Goal: Information Seeking & Learning: Learn about a topic

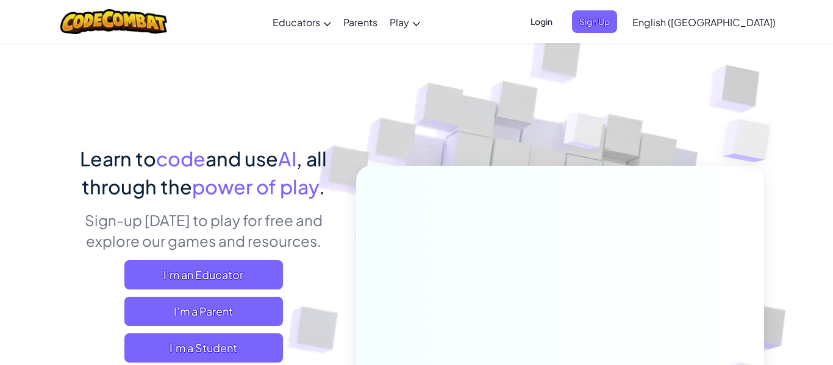
scroll to position [5, 0]
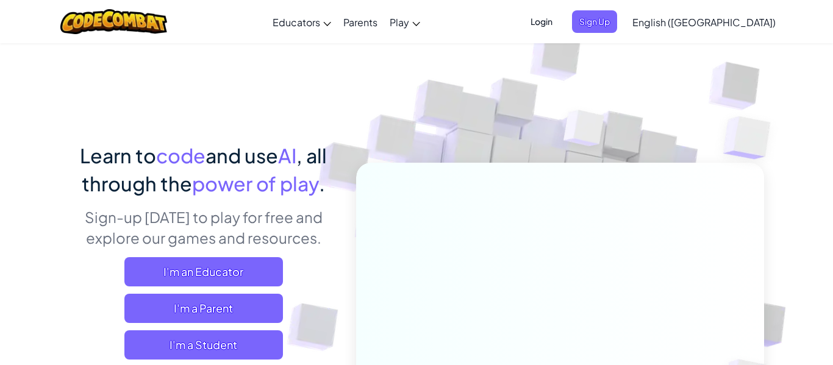
click at [560, 26] on span "Login" at bounding box center [541, 21] width 37 height 23
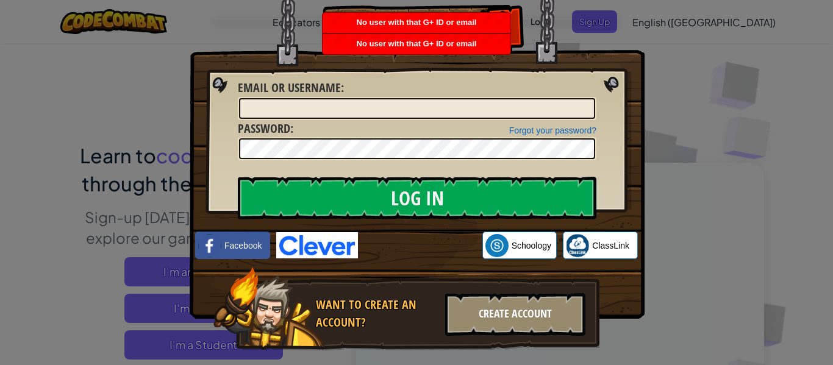
click at [511, 311] on div "Create Account" at bounding box center [515, 314] width 140 height 43
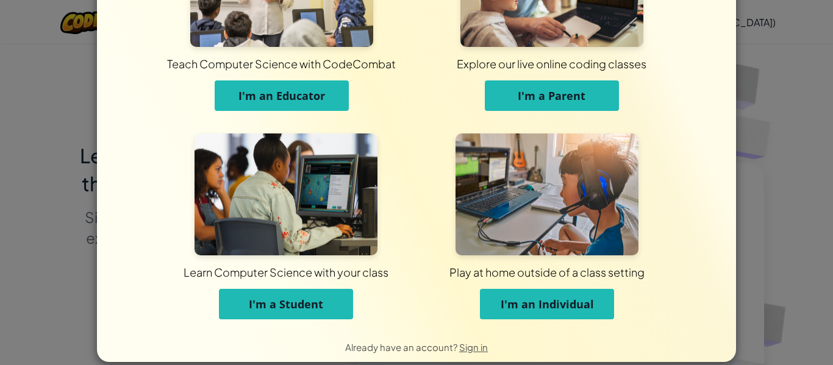
scroll to position [101, 0]
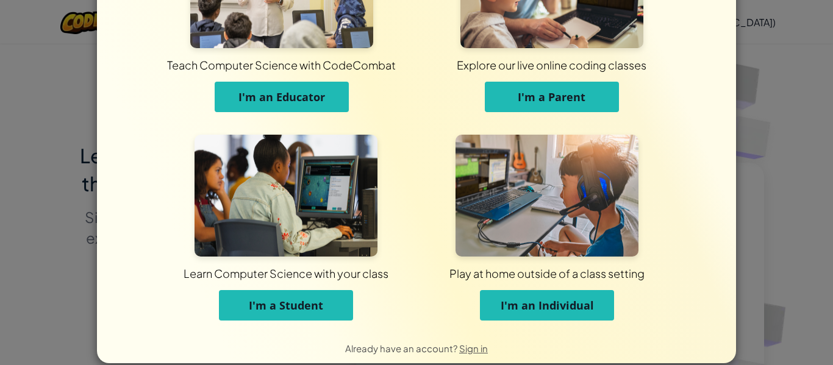
click at [305, 306] on span "I'm a Student" at bounding box center [286, 305] width 74 height 15
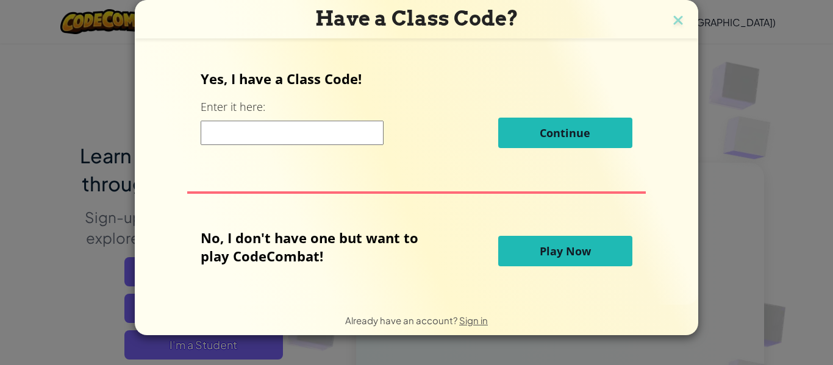
scroll to position [0, 0]
click at [677, 28] on img at bounding box center [678, 21] width 16 height 18
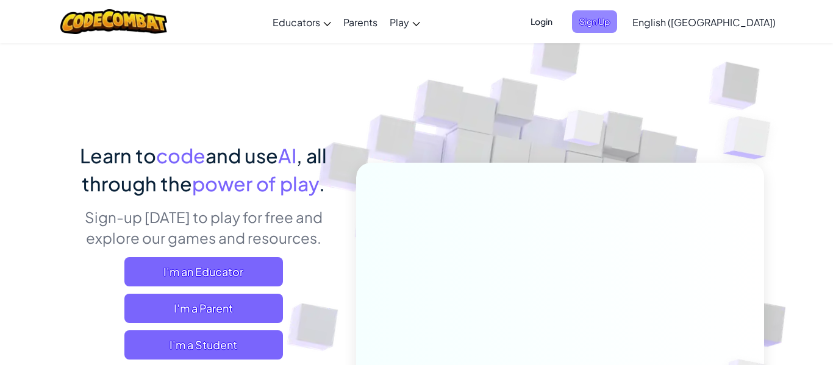
click at [617, 27] on span "Sign Up" at bounding box center [594, 21] width 45 height 23
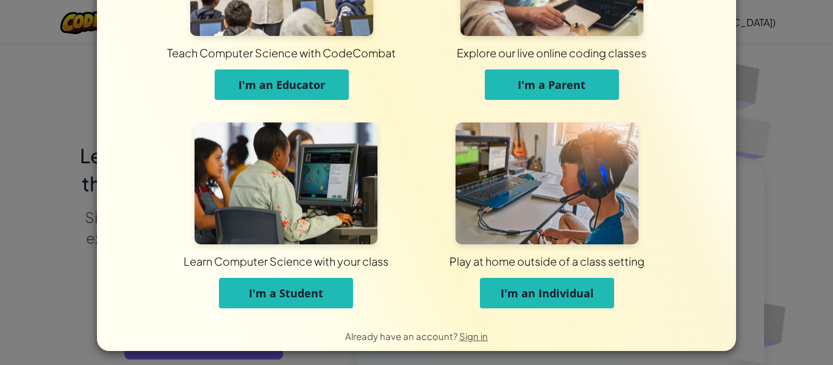
scroll to position [118, 0]
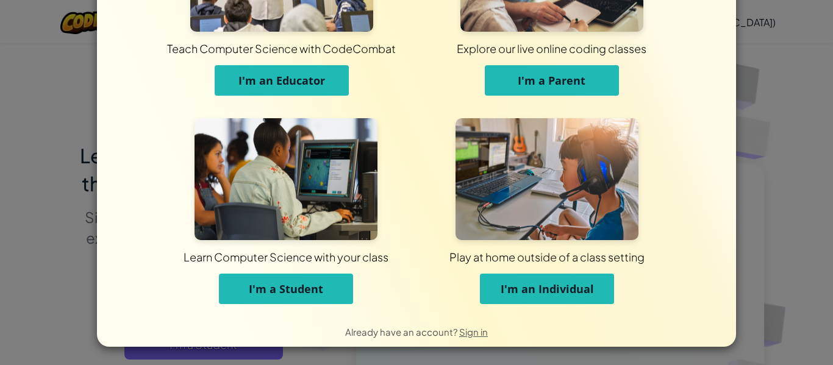
click at [329, 302] on button "I'm a Student" at bounding box center [286, 289] width 134 height 31
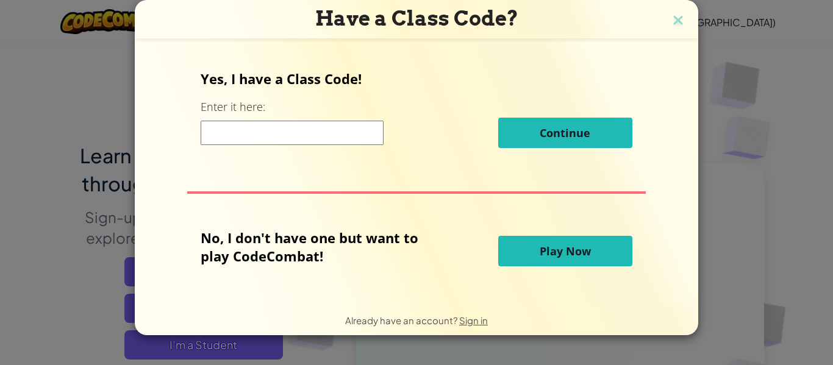
scroll to position [0, 0]
click at [565, 236] on button "Play Now" at bounding box center [565, 251] width 134 height 31
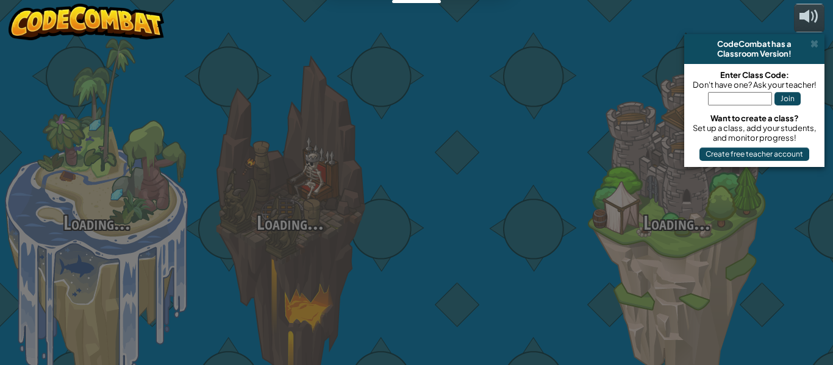
click at [539, 258] on div at bounding box center [483, 193] width 193 height 387
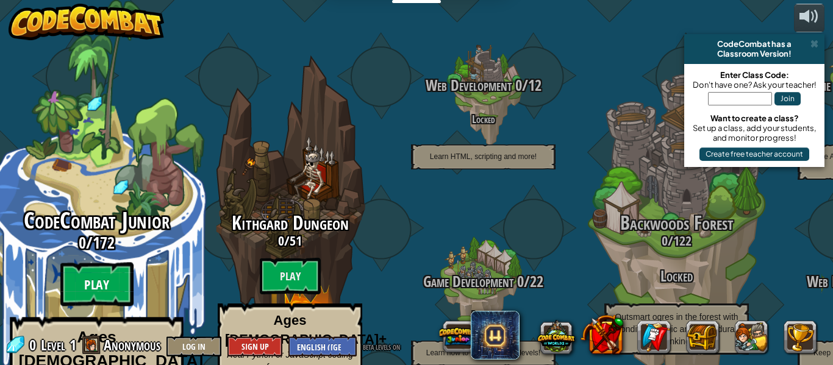
click at [100, 263] on btn "Play" at bounding box center [96, 285] width 73 height 44
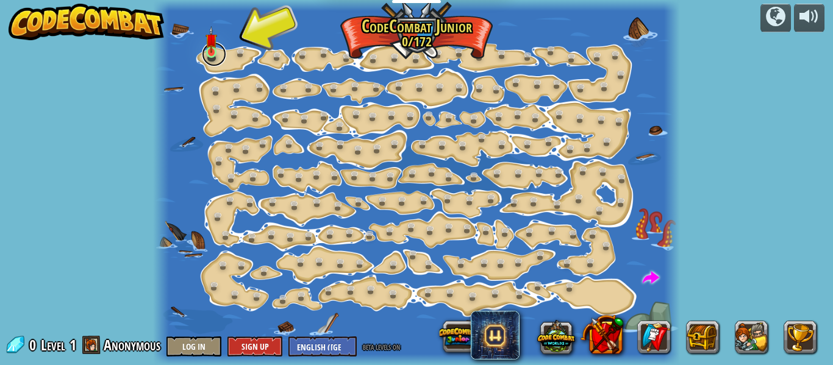
click at [223, 60] on link at bounding box center [214, 54] width 24 height 24
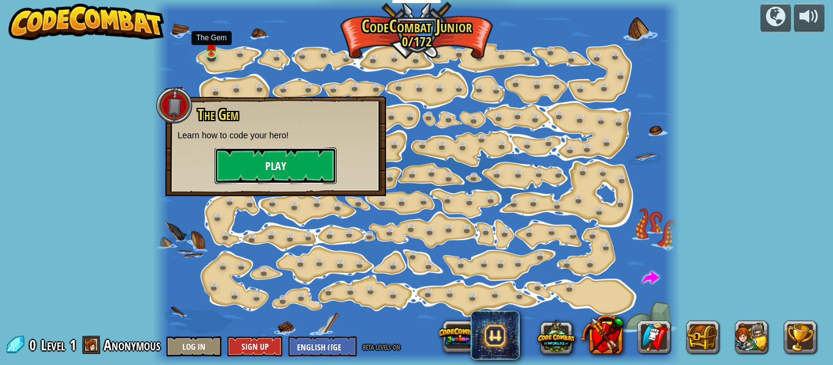
click at [281, 179] on button "Play" at bounding box center [276, 166] width 122 height 37
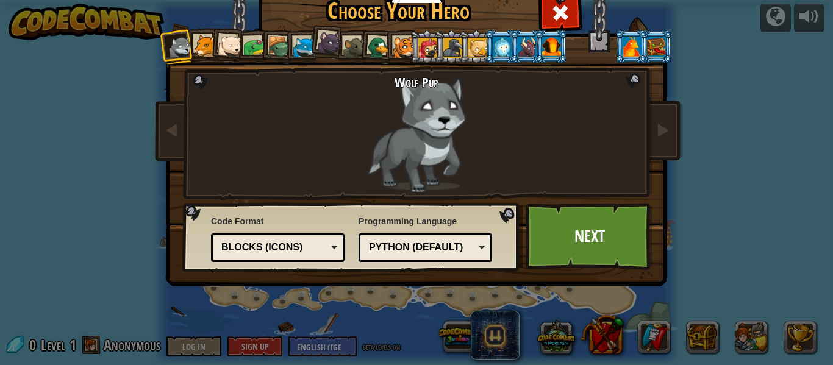
click at [202, 46] on div at bounding box center [205, 46] width 23 height 23
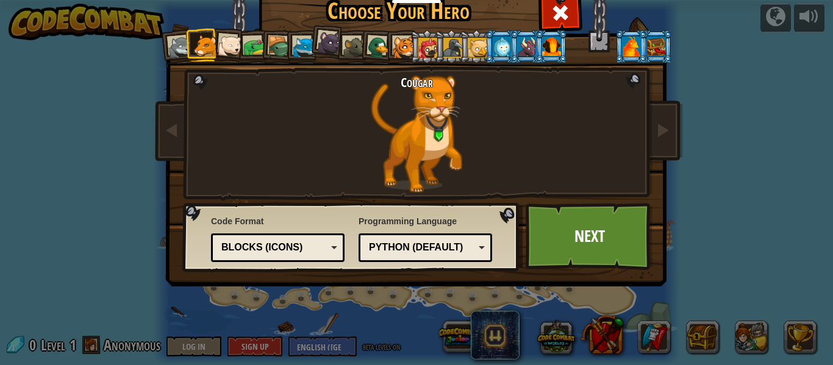
click at [229, 47] on div at bounding box center [230, 46] width 24 height 24
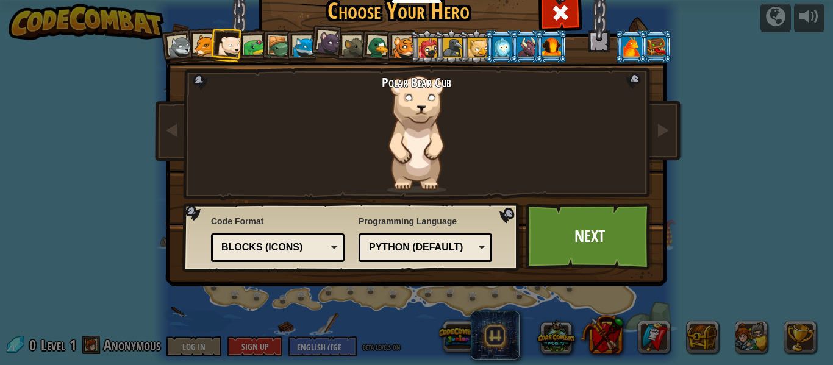
click at [254, 52] on div at bounding box center [254, 47] width 23 height 23
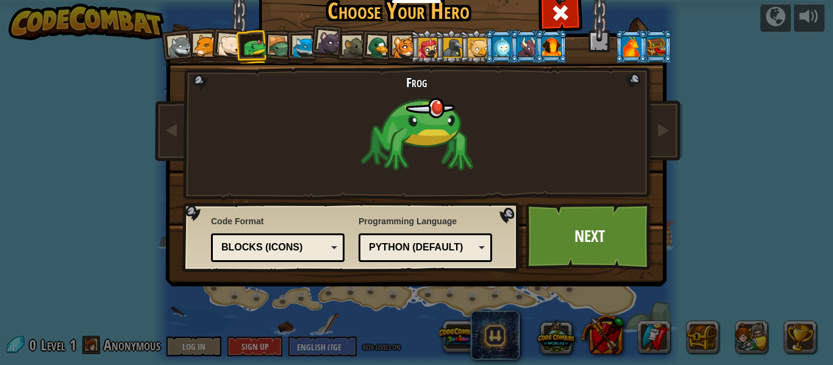
click at [274, 47] on div at bounding box center [279, 47] width 23 height 23
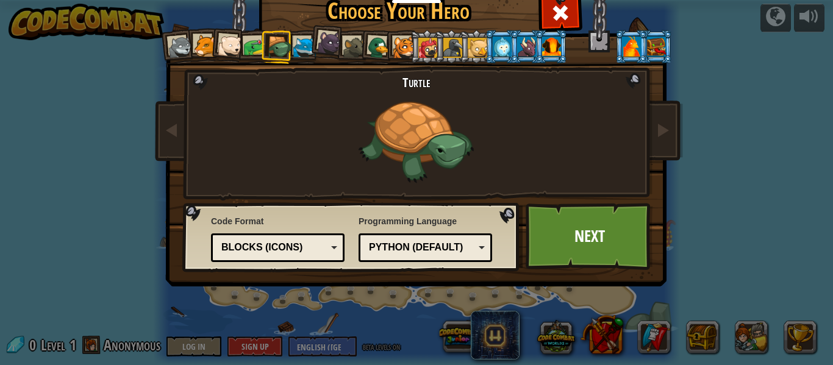
click at [298, 46] on div at bounding box center [304, 48] width 23 height 23
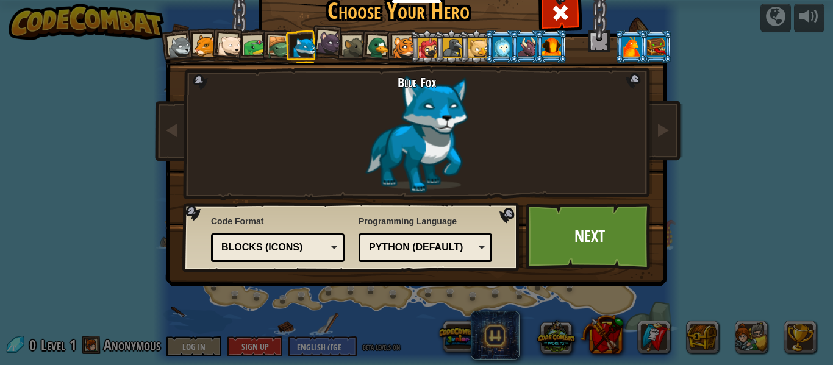
click at [321, 50] on div at bounding box center [329, 43] width 24 height 24
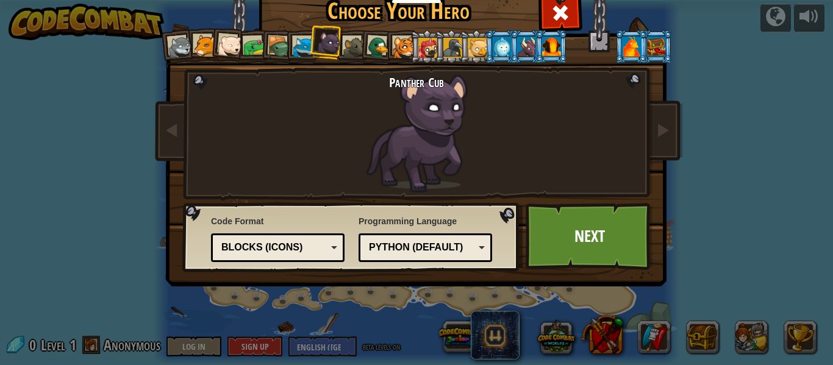
click at [349, 49] on div at bounding box center [354, 48] width 23 height 23
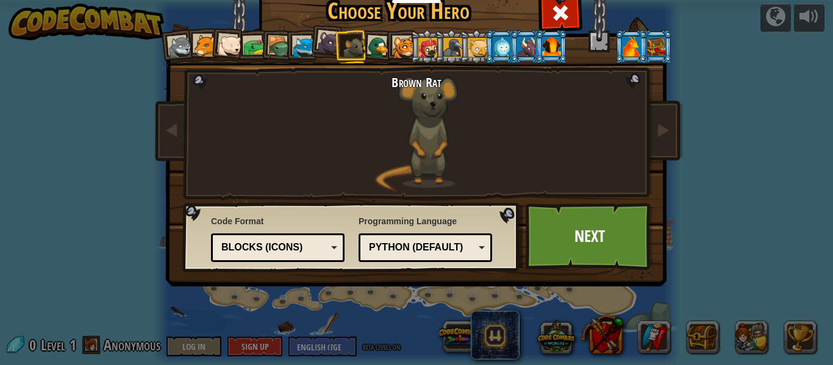
click at [376, 50] on div at bounding box center [379, 48] width 24 height 24
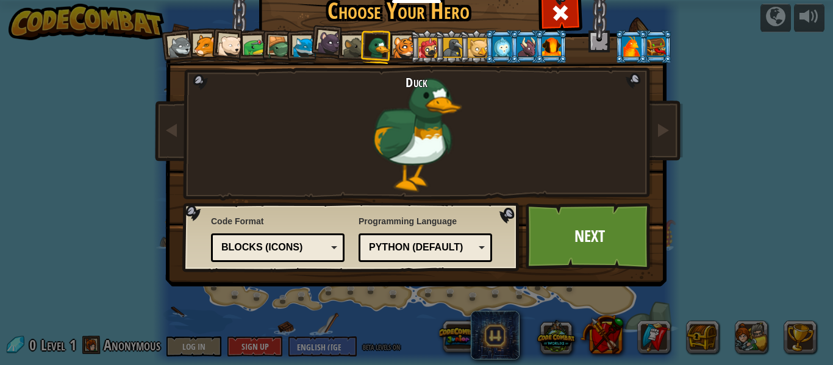
click at [411, 49] on li at bounding box center [427, 47] width 33 height 34
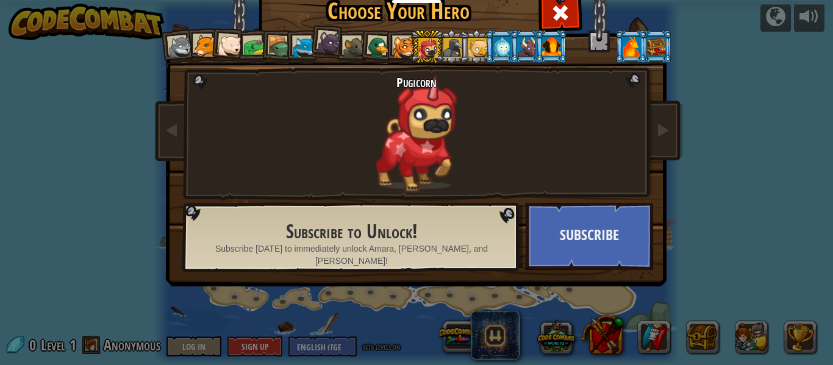
click at [404, 46] on div at bounding box center [404, 48] width 23 height 23
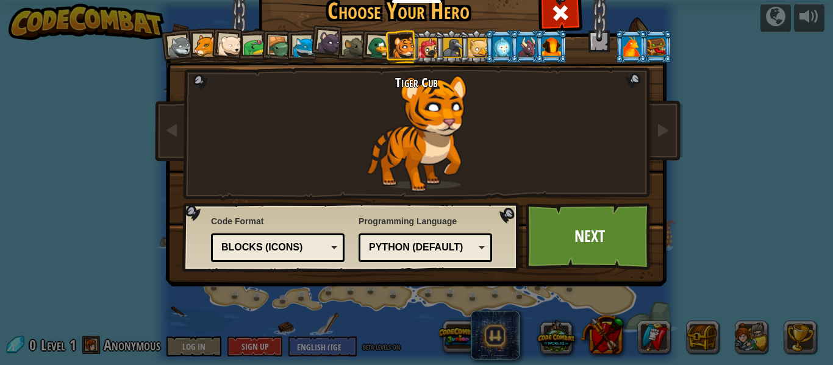
click at [551, 46] on div at bounding box center [551, 47] width 19 height 20
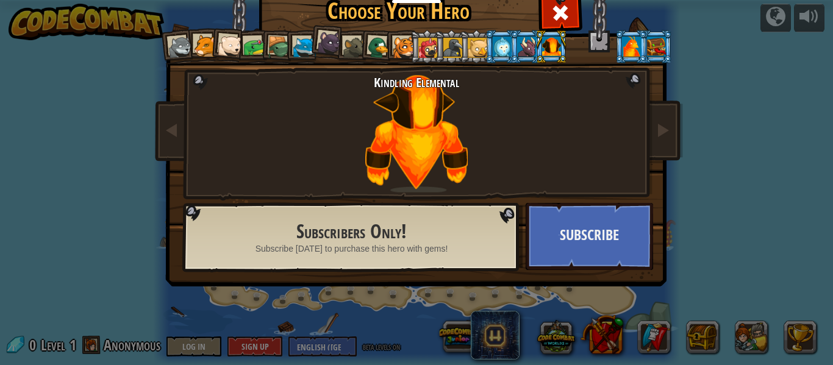
click at [530, 43] on div at bounding box center [526, 47] width 19 height 20
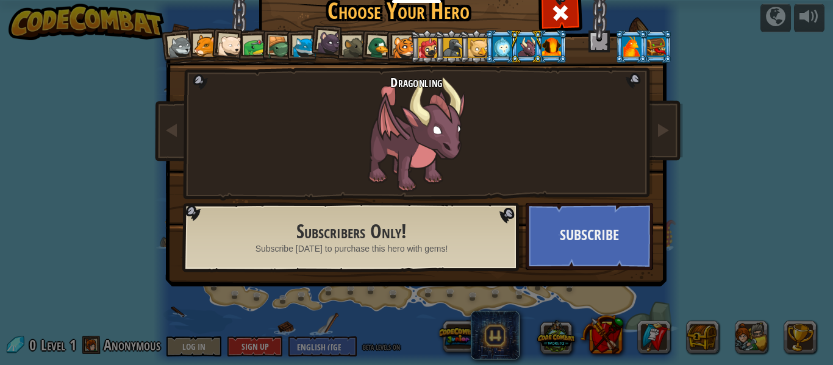
click at [497, 46] on div at bounding box center [502, 47] width 19 height 20
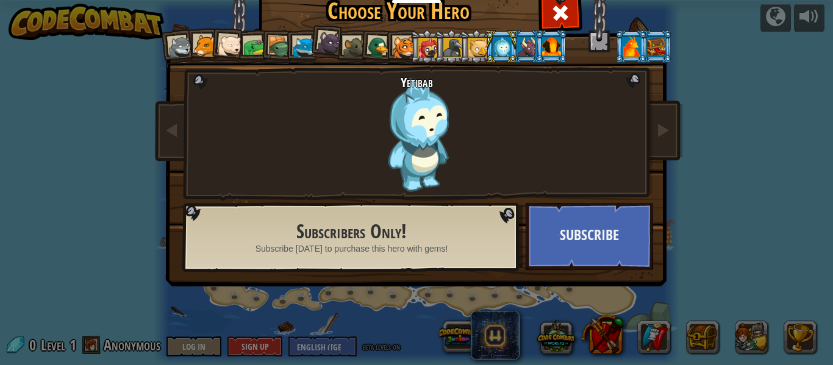
click at [478, 48] on div at bounding box center [478, 48] width 20 height 20
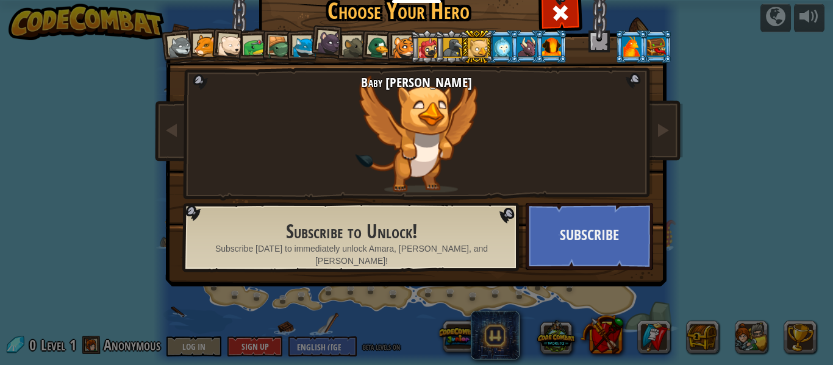
click at [447, 48] on div at bounding box center [454, 48] width 20 height 20
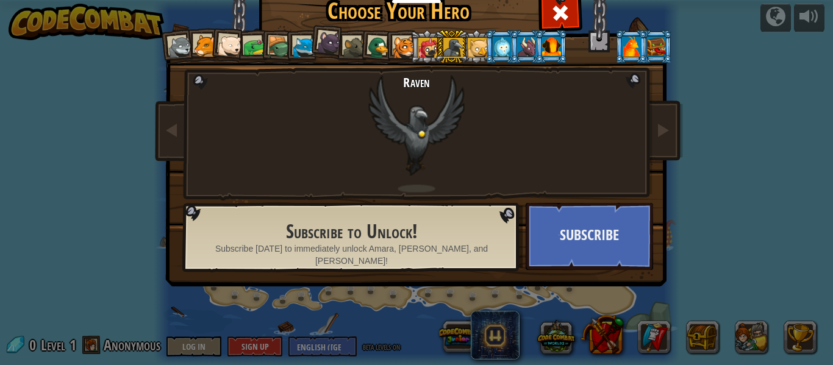
click at [428, 49] on div at bounding box center [429, 48] width 20 height 20
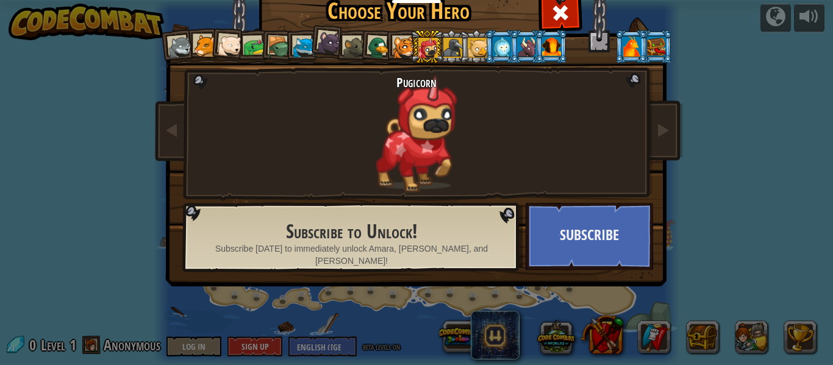
click at [628, 38] on div at bounding box center [631, 47] width 19 height 20
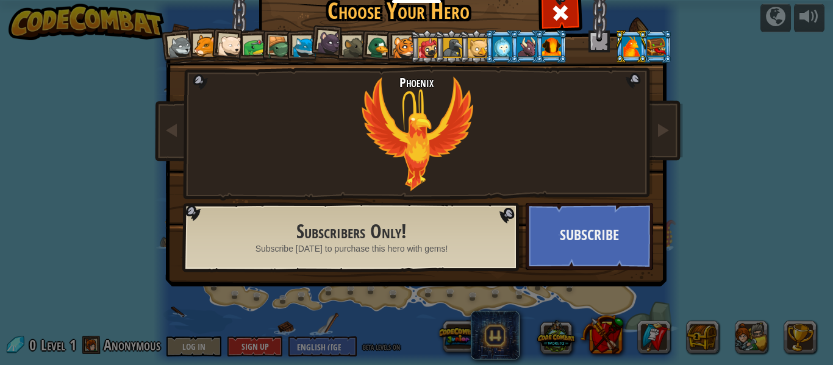
click at [671, 51] on li at bounding box center [656, 47] width 33 height 34
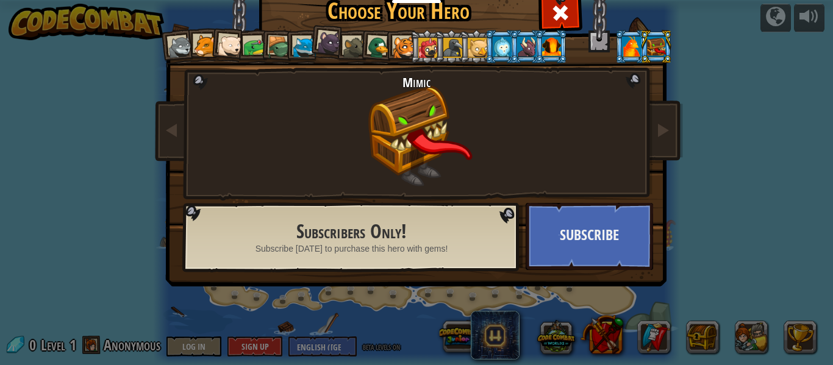
click at [195, 49] on div at bounding box center [205, 46] width 23 height 23
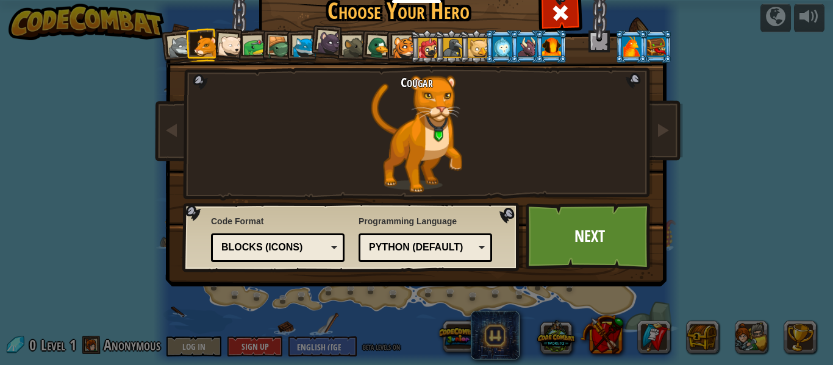
click at [303, 47] on div at bounding box center [304, 48] width 23 height 23
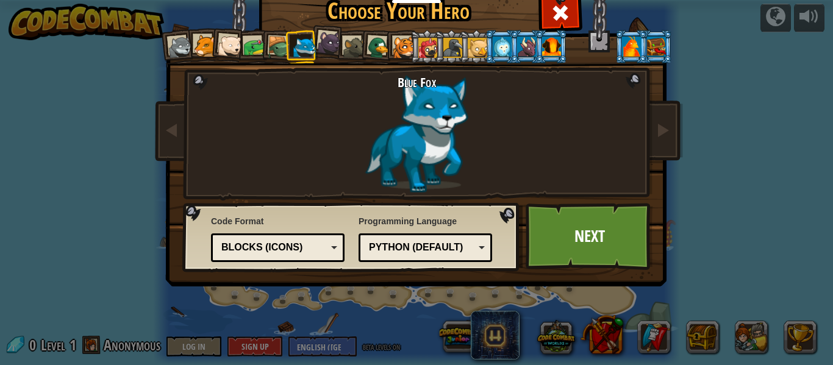
click at [465, 245] on div "Python (Default)" at bounding box center [422, 248] width 106 height 14
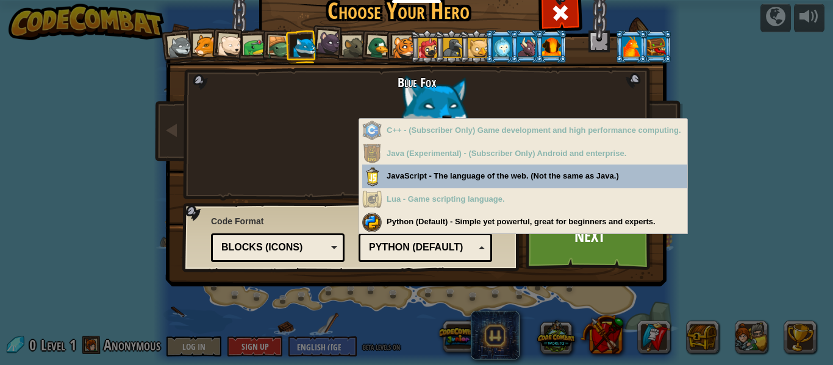
click at [465, 245] on div "Python (Default)" at bounding box center [422, 248] width 106 height 14
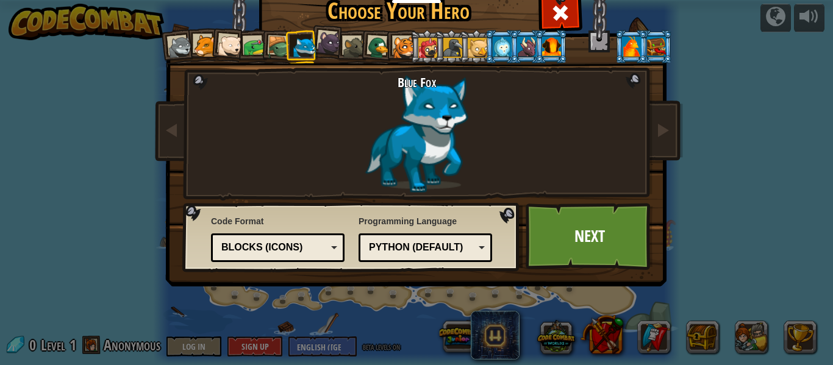
click at [465, 245] on div "Python (Default)" at bounding box center [422, 248] width 106 height 14
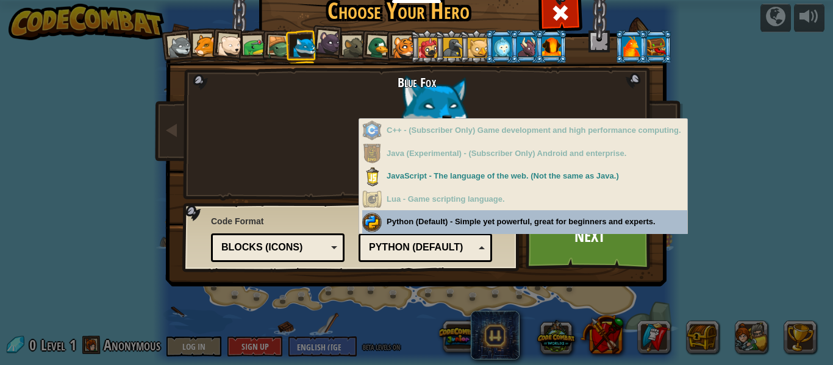
click at [449, 243] on div "Python (Default)" at bounding box center [422, 248] width 106 height 14
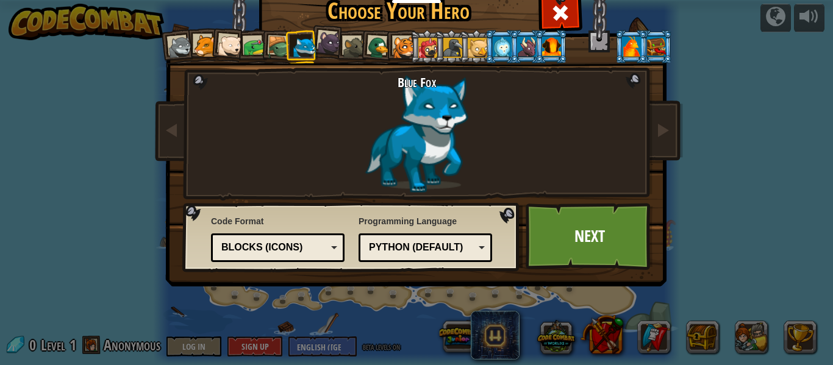
click at [294, 254] on div "Blocks (Icons)" at bounding box center [274, 248] width 106 height 14
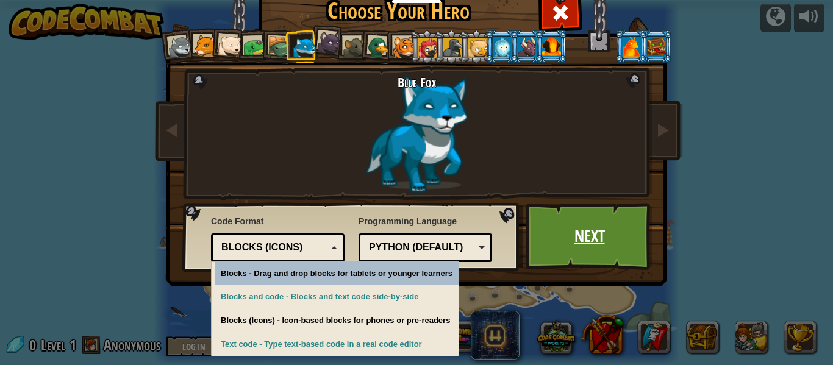
click at [570, 232] on link "Next" at bounding box center [590, 236] width 128 height 67
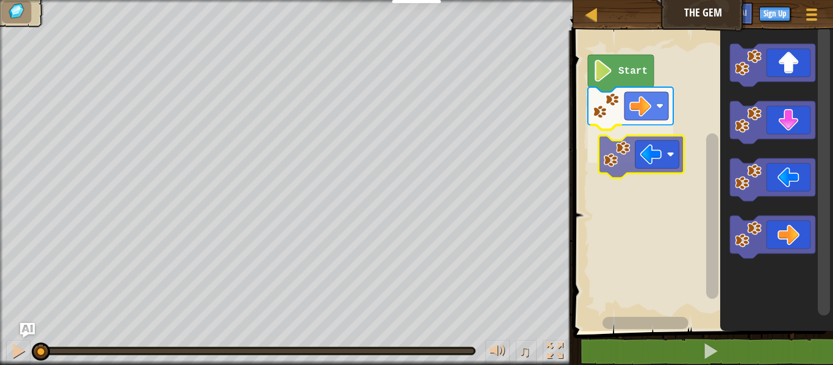
click at [670, 139] on div "Start" at bounding box center [702, 177] width 264 height 307
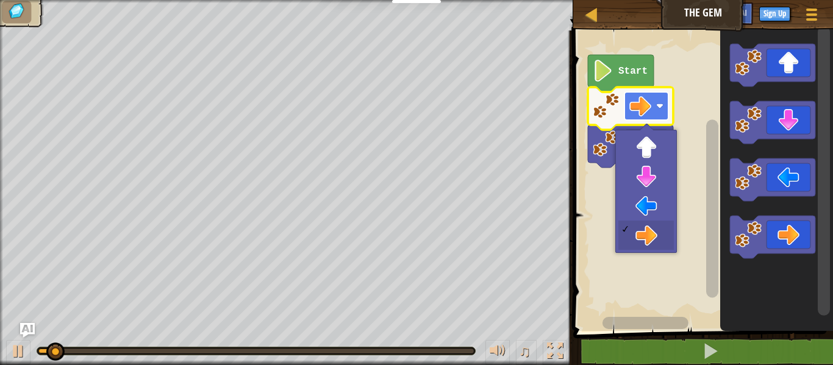
click at [653, 113] on rect "Blockly Workspace" at bounding box center [647, 106] width 44 height 28
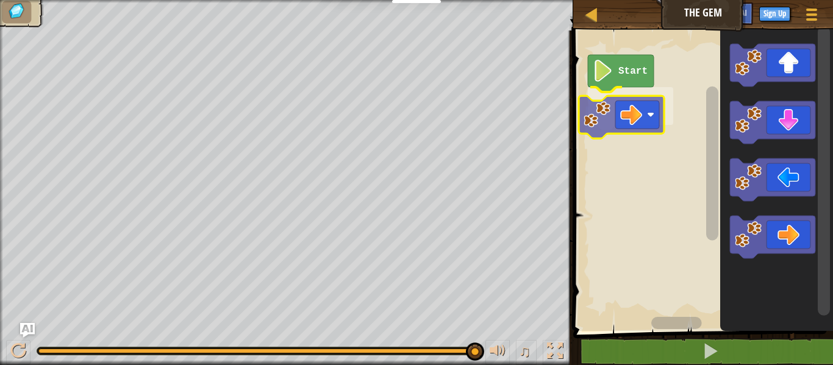
click at [601, 102] on div "Start" at bounding box center [702, 177] width 264 height 307
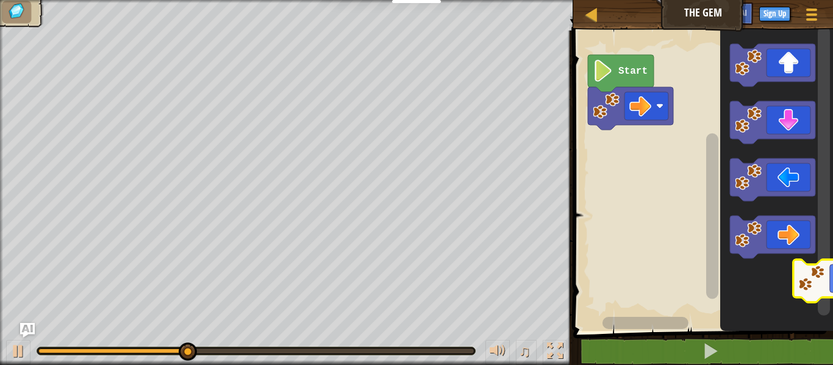
click at [811, 277] on icon "Blockly Workspace" at bounding box center [776, 177] width 113 height 307
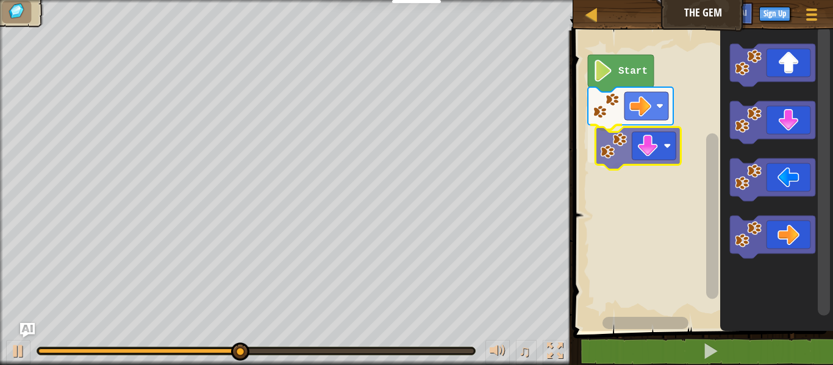
click at [636, 161] on div "Start" at bounding box center [702, 177] width 264 height 307
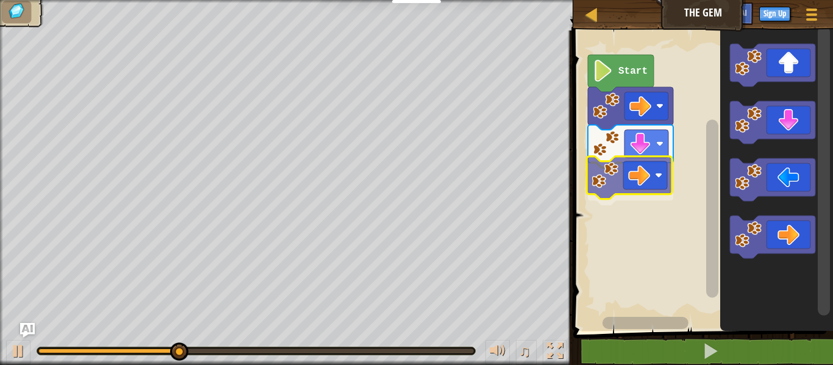
click at [612, 174] on div "Start" at bounding box center [702, 177] width 264 height 307
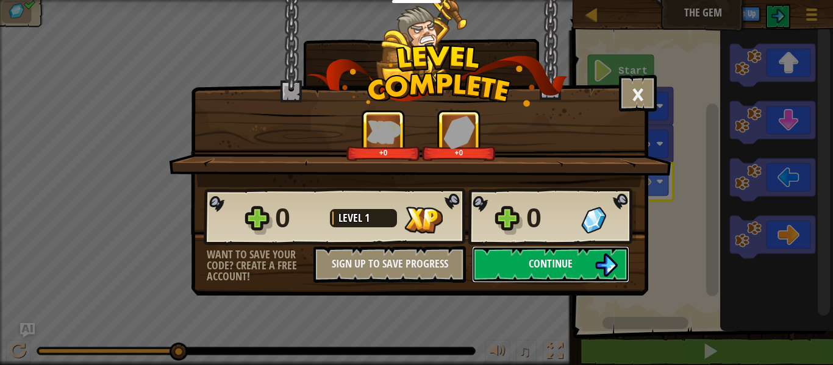
click at [589, 264] on button "Continue" at bounding box center [550, 264] width 157 height 37
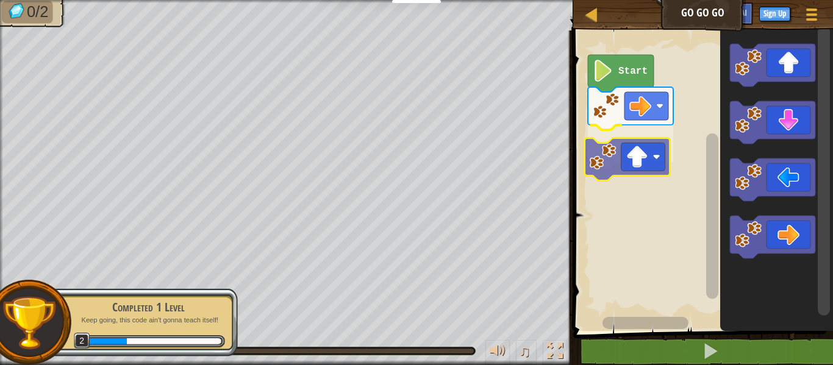
click at [613, 140] on div "Start" at bounding box center [702, 177] width 264 height 307
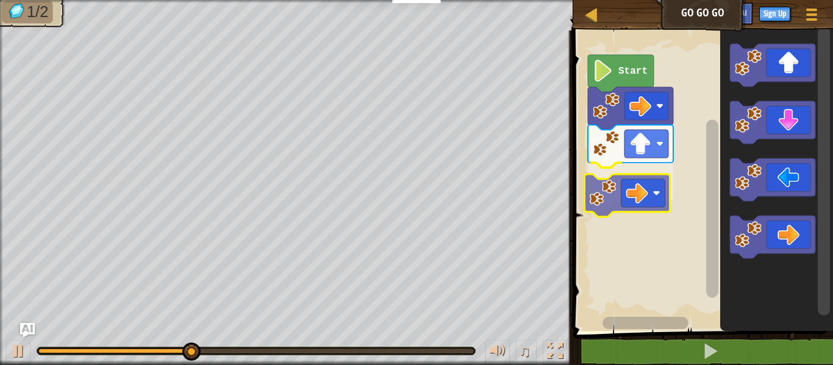
click at [610, 185] on div "Start" at bounding box center [702, 177] width 264 height 307
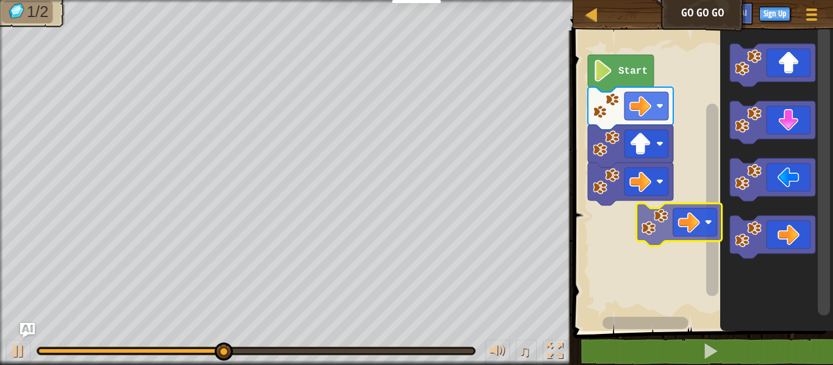
click at [639, 235] on div "Start" at bounding box center [702, 177] width 264 height 307
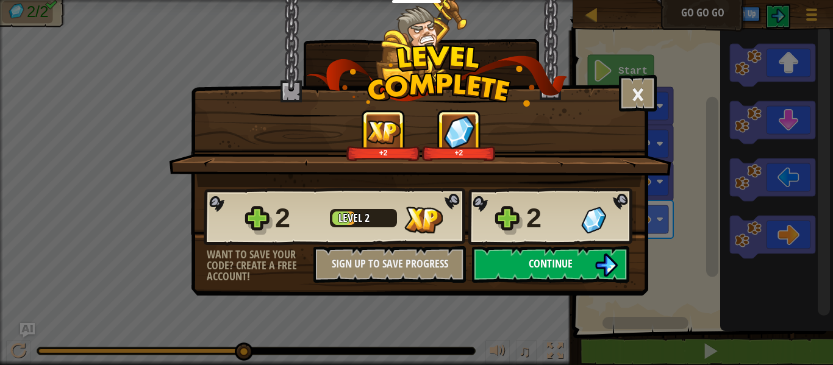
click at [571, 262] on span "Continue" at bounding box center [551, 263] width 44 height 15
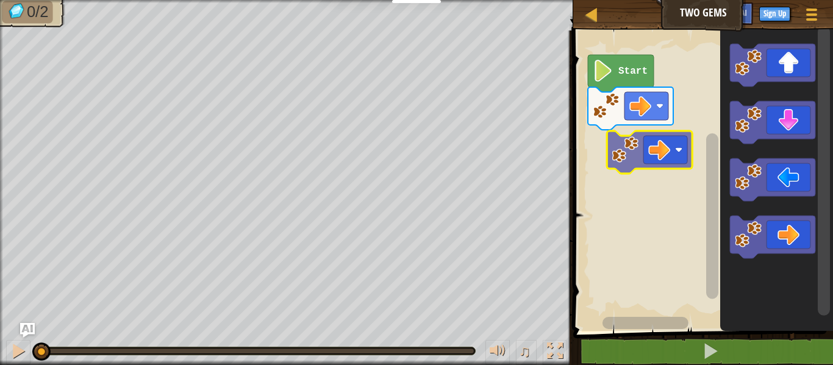
click at [619, 154] on div "Start" at bounding box center [702, 177] width 264 height 307
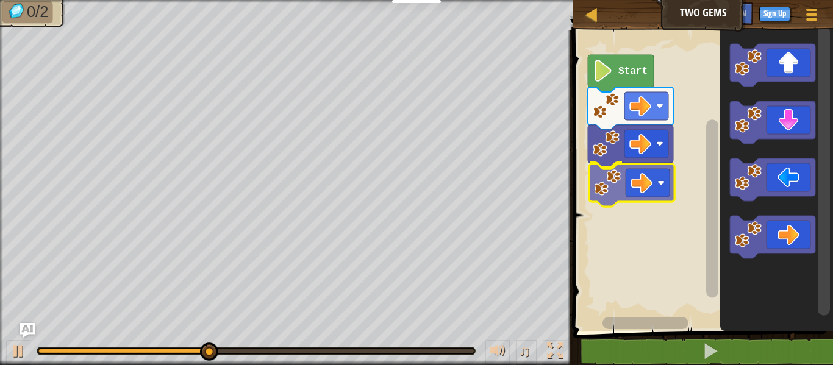
click at [610, 184] on div "Start" at bounding box center [702, 177] width 264 height 307
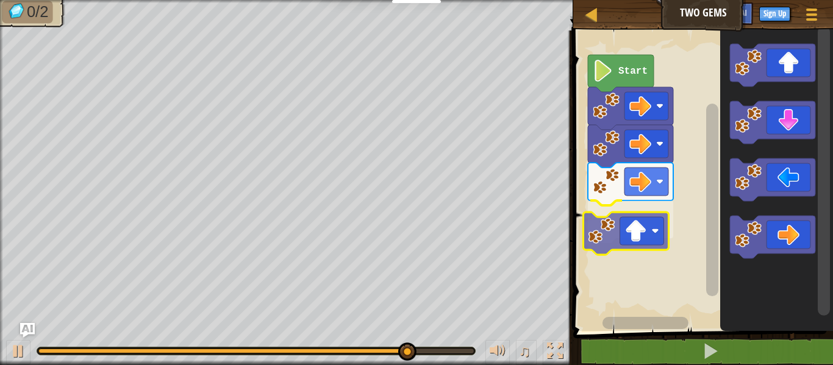
click at [594, 236] on div "Start" at bounding box center [702, 177] width 264 height 307
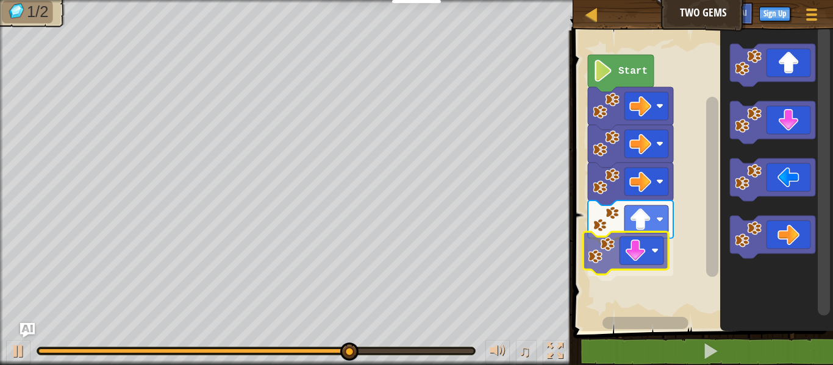
click at [609, 258] on div "Start" at bounding box center [702, 177] width 264 height 307
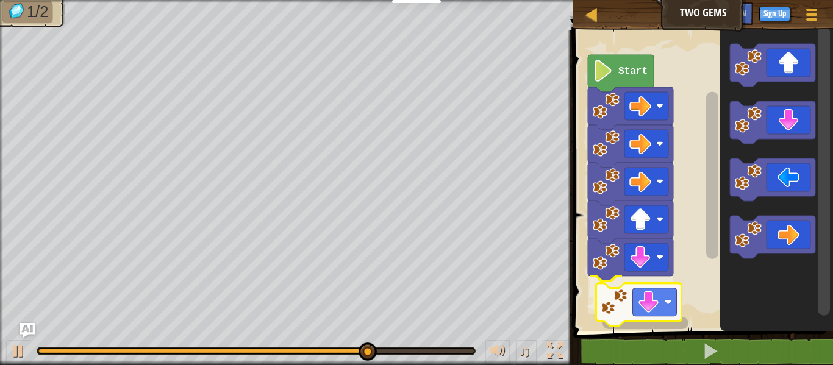
click at [600, 307] on div "Start" at bounding box center [702, 177] width 264 height 307
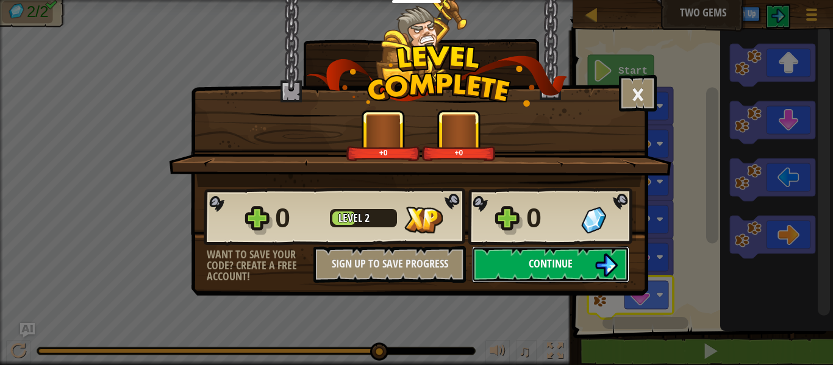
click at [598, 276] on img at bounding box center [606, 265] width 23 height 23
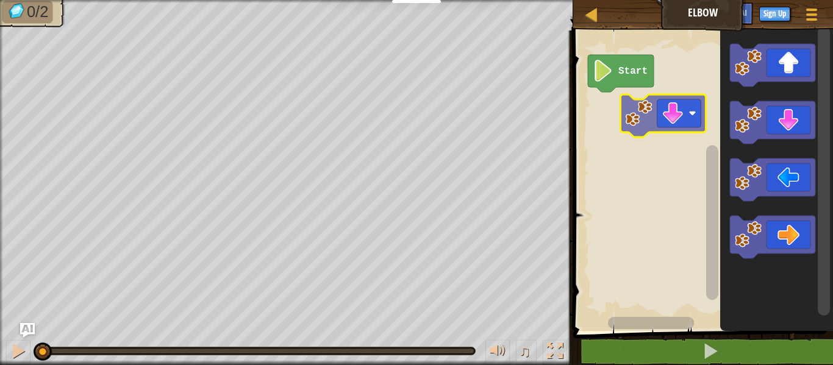
click at [619, 108] on div "Start" at bounding box center [702, 177] width 264 height 307
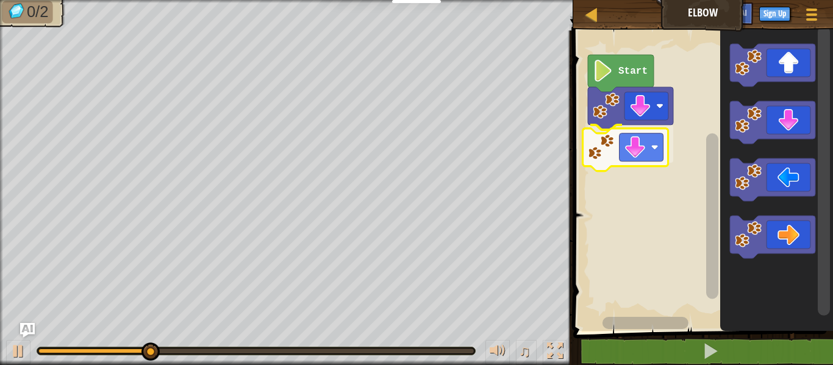
click at [613, 140] on div "Start" at bounding box center [702, 177] width 264 height 307
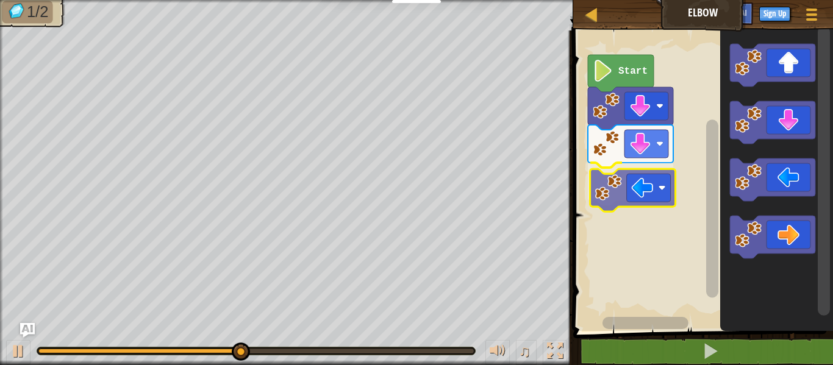
click at [628, 192] on div "Start" at bounding box center [702, 177] width 264 height 307
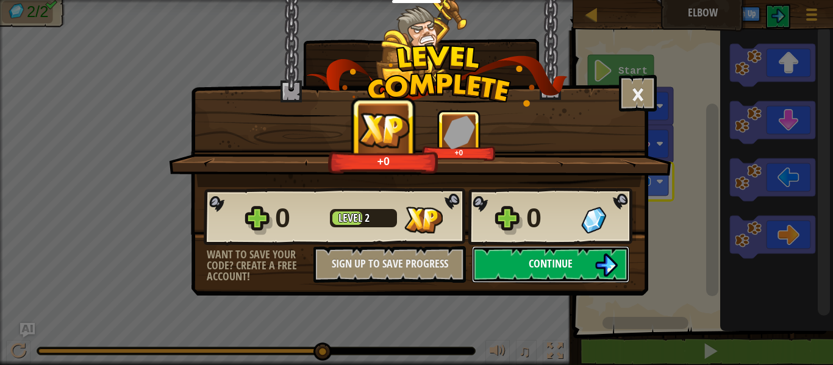
click at [514, 266] on button "Continue" at bounding box center [550, 264] width 157 height 37
